Goal: Task Accomplishment & Management: Complete application form

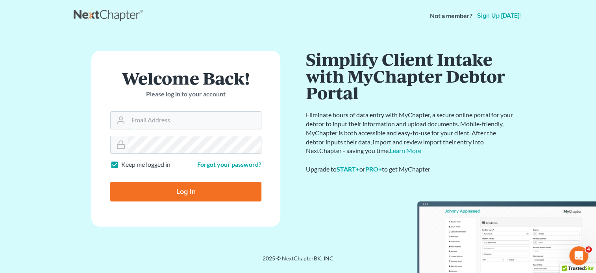
type input "[EMAIL_ADDRESS][DOMAIN_NAME]"
click at [180, 191] on input "Log In" at bounding box center [185, 192] width 151 height 20
type input "Thinking..."
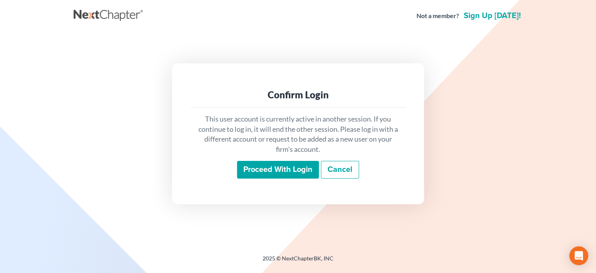
click at [255, 169] on input "Proceed with login" at bounding box center [278, 170] width 82 height 18
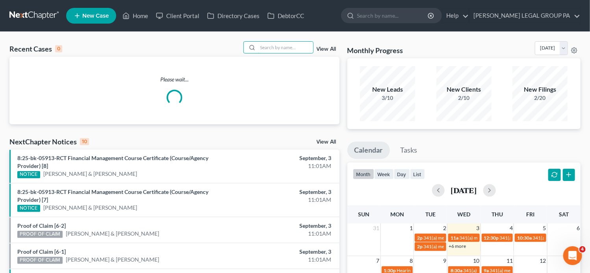
click at [266, 47] on input "search" at bounding box center [285, 47] width 55 height 11
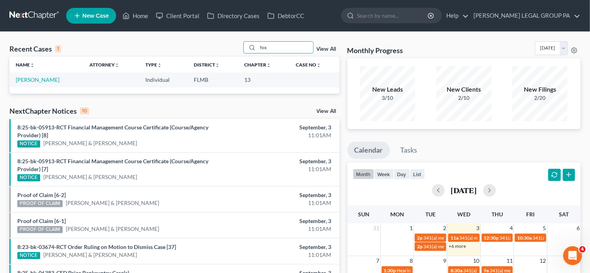
type input "fox"
click at [24, 81] on link "[PERSON_NAME]" at bounding box center [38, 79] width 44 height 7
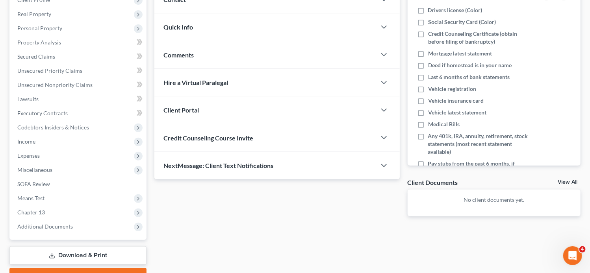
scroll to position [118, 0]
click at [46, 230] on span "Additional Documents" at bounding box center [78, 226] width 135 height 14
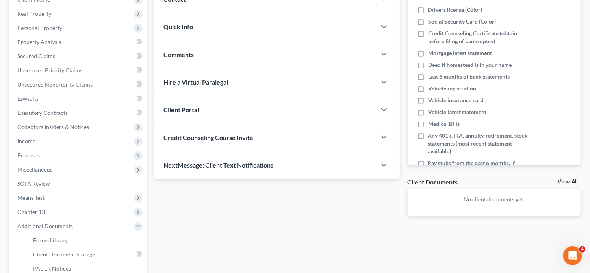
scroll to position [160, 0]
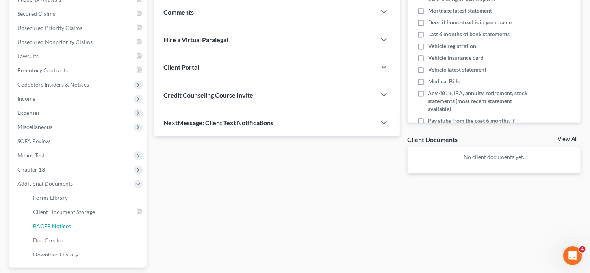
click at [58, 226] on span "PACER Notices" at bounding box center [52, 226] width 38 height 7
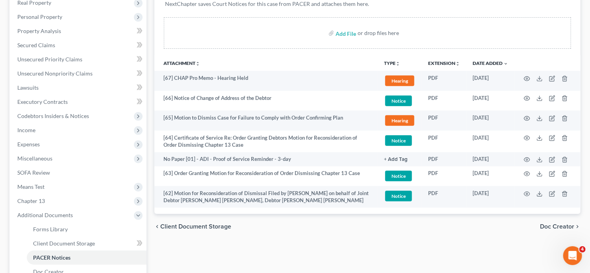
scroll to position [136, 0]
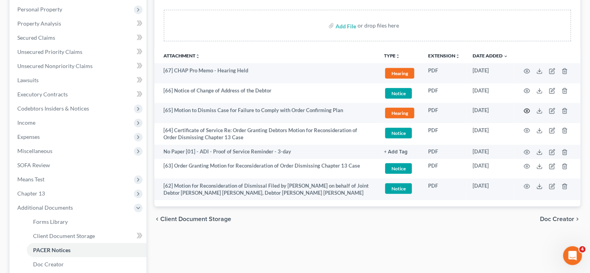
click at [524, 113] on icon "button" at bounding box center [527, 111] width 6 height 6
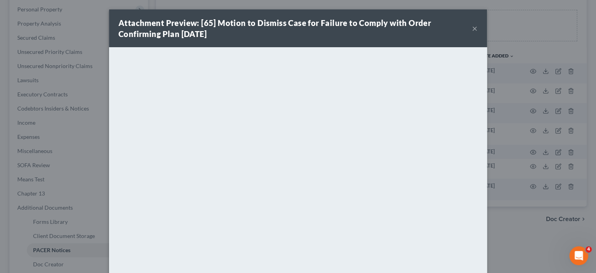
click at [473, 28] on button "×" at bounding box center [475, 28] width 6 height 9
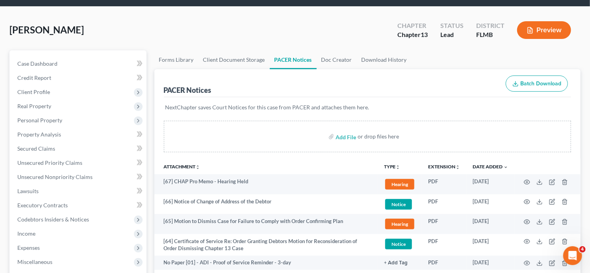
scroll to position [24, 0]
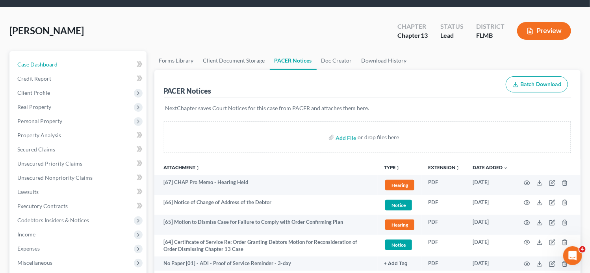
click at [48, 65] on span "Case Dashboard" at bounding box center [37, 64] width 40 height 7
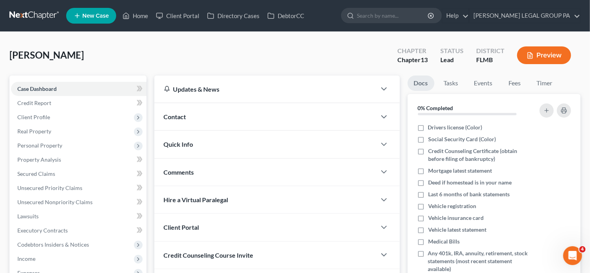
click at [81, 114] on span "Client Profile" at bounding box center [78, 117] width 135 height 14
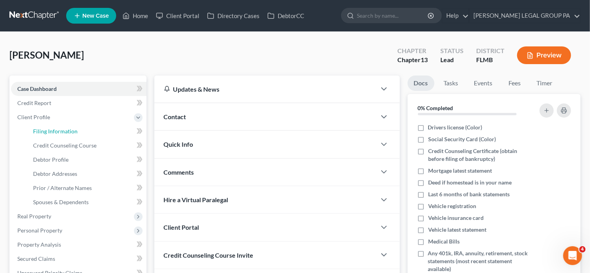
click at [76, 125] on link "Filing Information" at bounding box center [87, 131] width 120 height 14
select select "1"
select select "0"
select select "3"
select select "9"
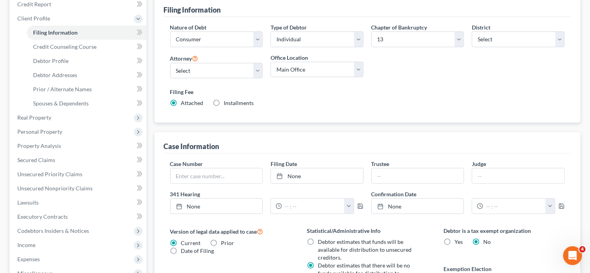
scroll to position [99, 0]
click at [235, 182] on input "text" at bounding box center [216, 175] width 92 height 15
click at [196, 174] on input "text" at bounding box center [216, 175] width 92 height 15
paste input "8:20-bk-03821-CPM"
type input "8:20-bk-03821-CPM"
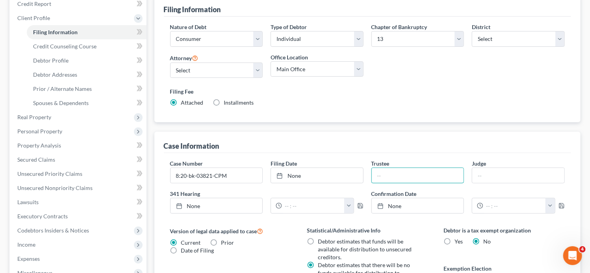
click at [393, 173] on input "text" at bounding box center [418, 175] width 92 height 15
type input "J"
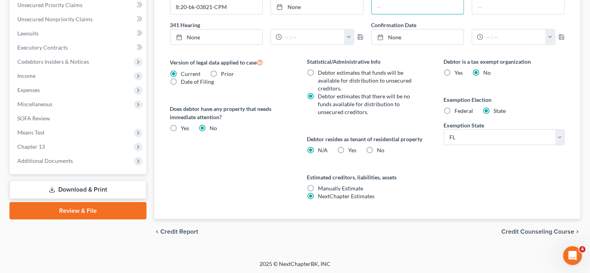
scroll to position [0, 0]
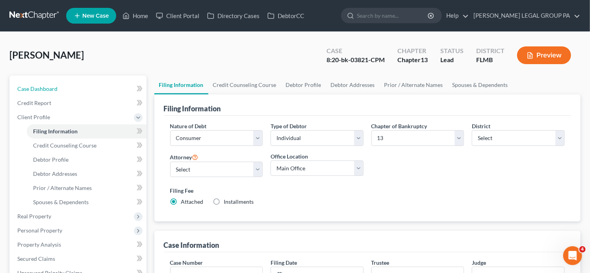
click at [76, 89] on link "Case Dashboard" at bounding box center [78, 89] width 135 height 14
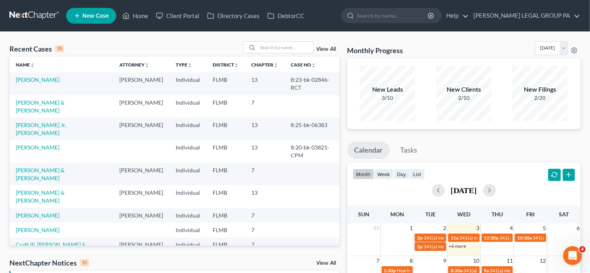
click at [268, 49] on input "search" at bounding box center [285, 47] width 55 height 11
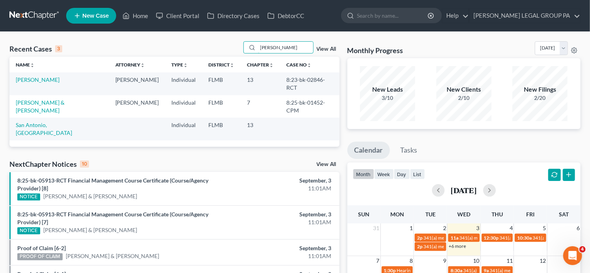
type input "[PERSON_NAME]"
click at [32, 83] on link "[PERSON_NAME]" at bounding box center [38, 79] width 44 height 7
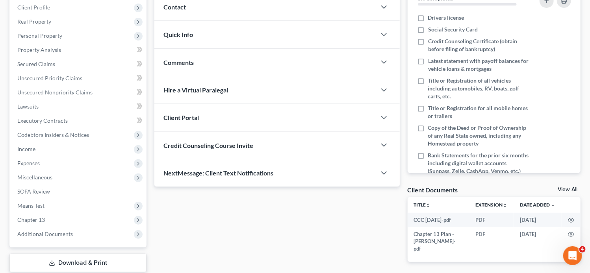
scroll to position [109, 0]
click at [66, 239] on span "Additional Documents" at bounding box center [78, 235] width 135 height 14
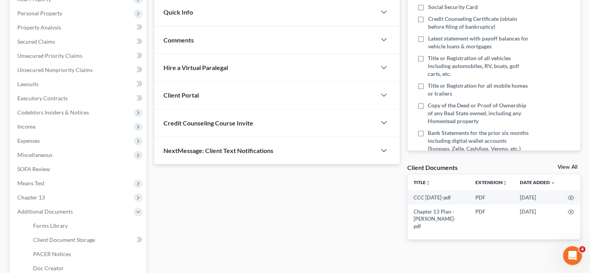
scroll to position [132, 0]
click at [66, 258] on link "PACER Notices" at bounding box center [87, 254] width 120 height 14
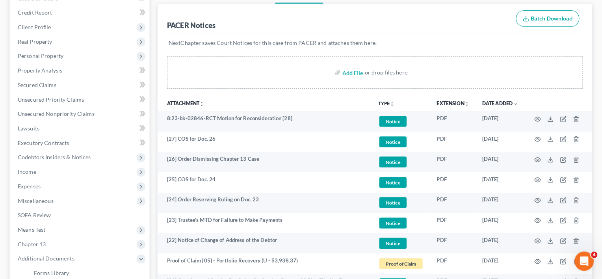
scroll to position [91, 0]
click at [528, 114] on icon "button" at bounding box center [527, 116] width 6 height 6
